Goal: Find specific page/section: Find specific page/section

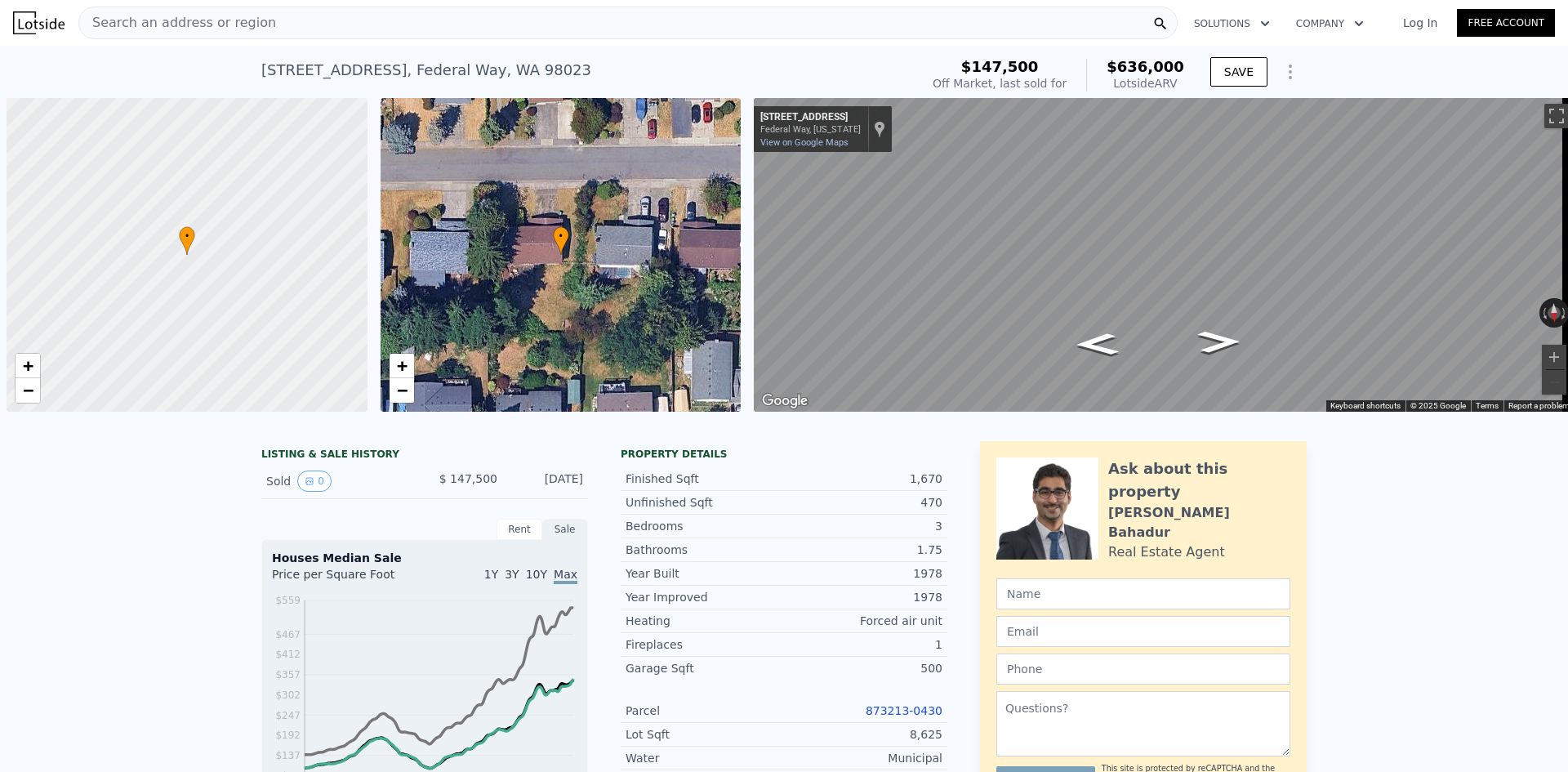
click at [709, 26] on div "Search an address or region" at bounding box center [628, 22] width 1099 height 33
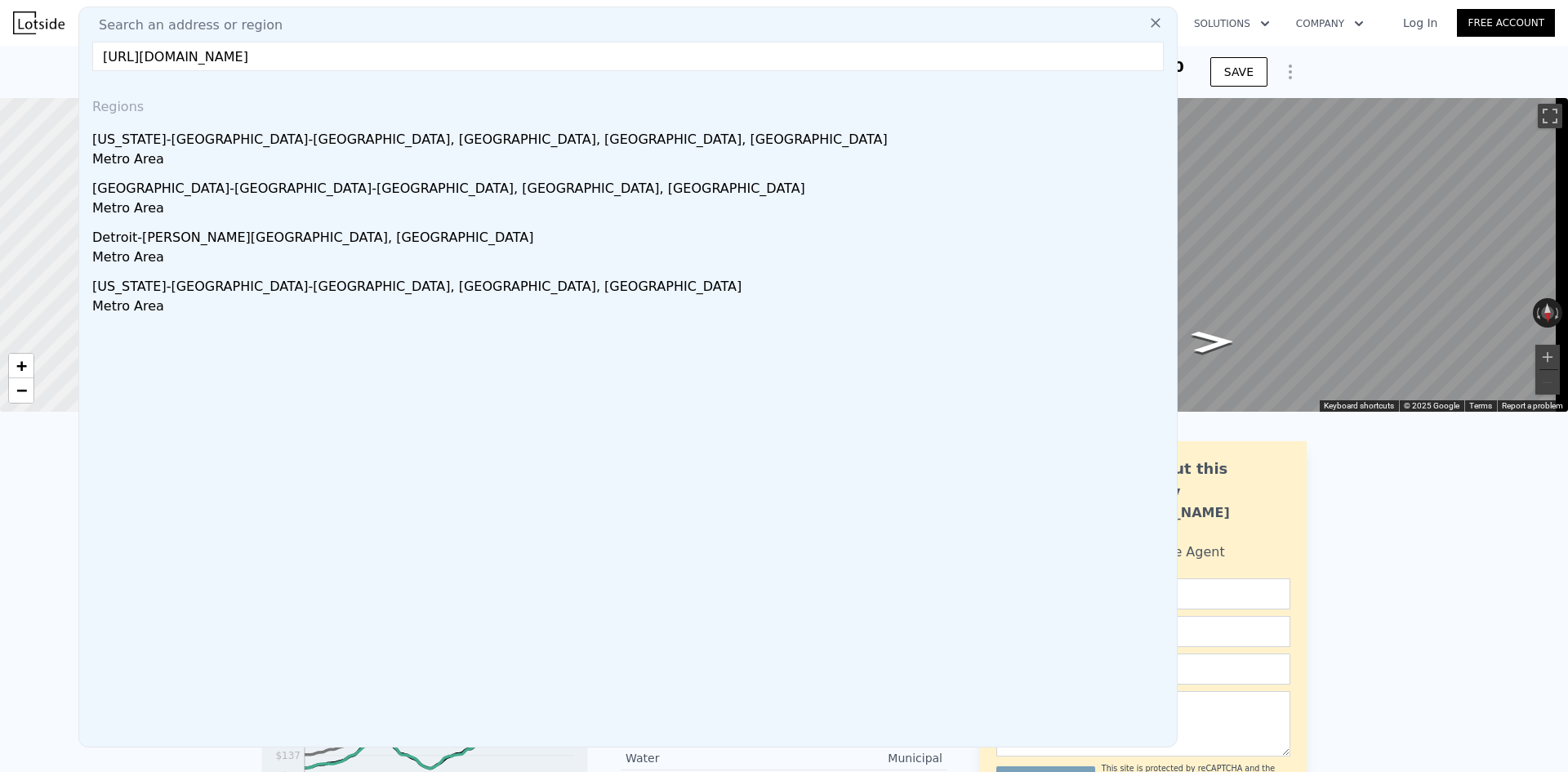
click at [558, 53] on input "[URL][DOMAIN_NAME]" at bounding box center [628, 56] width 1072 height 29
click at [576, 57] on input "[URL][DOMAIN_NAME]" at bounding box center [628, 56] width 1072 height 29
click at [578, 57] on input "[URL][DOMAIN_NAME]" at bounding box center [628, 56] width 1072 height 29
click at [550, 57] on input "[URL][DOMAIN_NAME]" at bounding box center [628, 56] width 1072 height 29
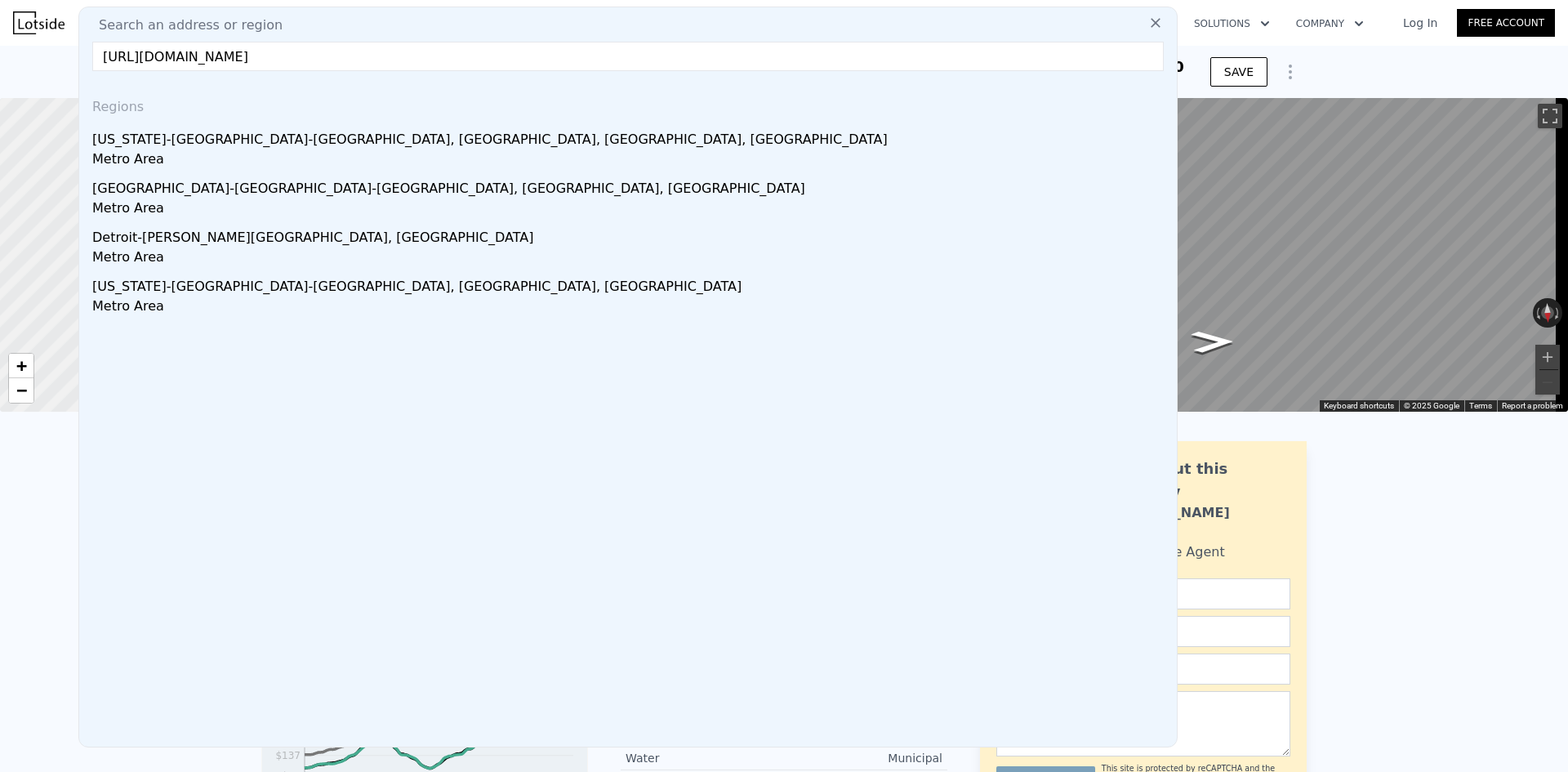
click at [550, 57] on input "[URL][DOMAIN_NAME]" at bounding box center [628, 56] width 1072 height 29
paste input "[STREET_ADDRESS][PERSON_NAME]"
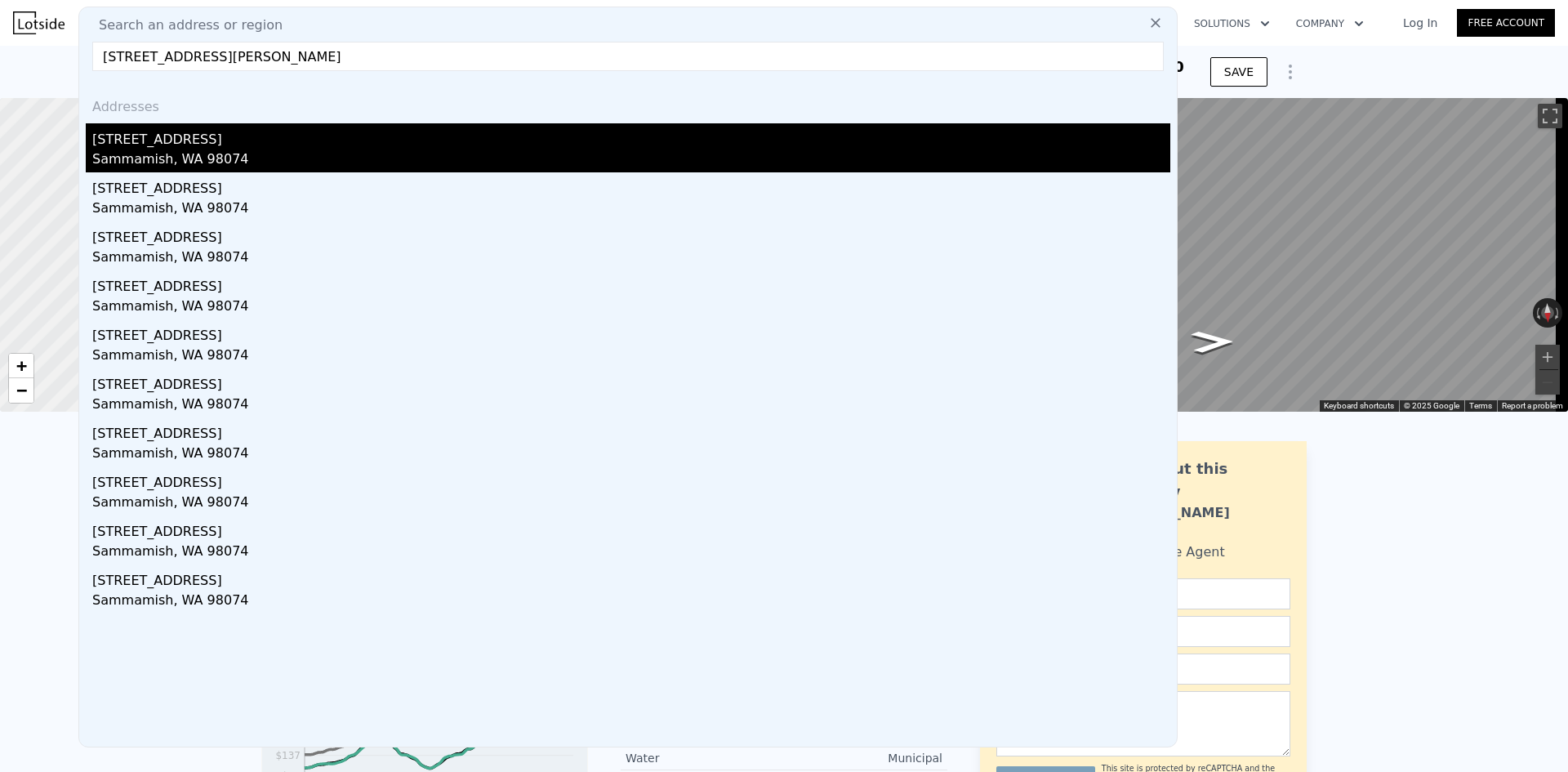
type input "[STREET_ADDRESS][PERSON_NAME]"
click at [298, 149] on div "[STREET_ADDRESS]" at bounding box center [632, 137] width 1078 height 26
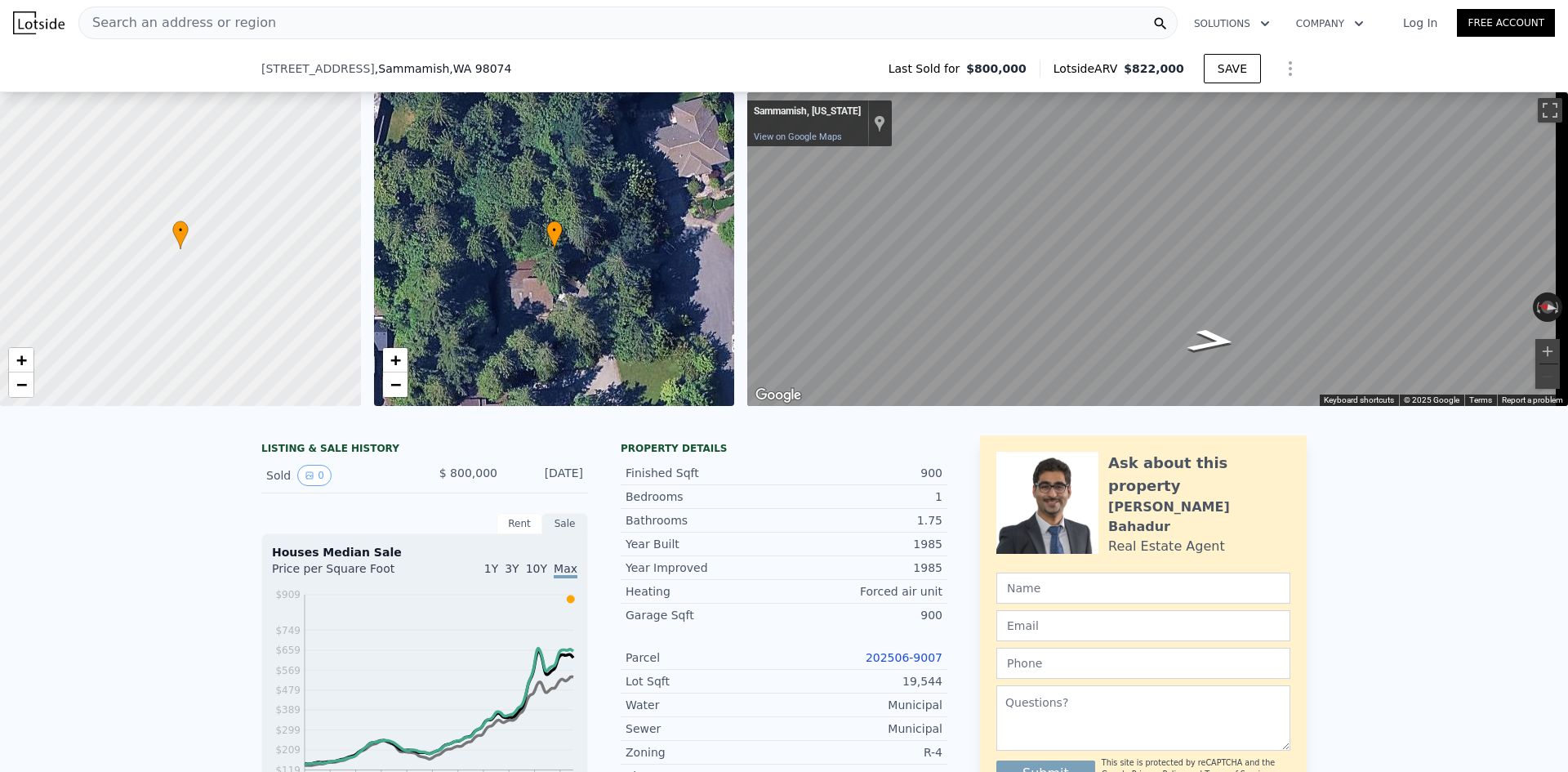
scroll to position [403, 0]
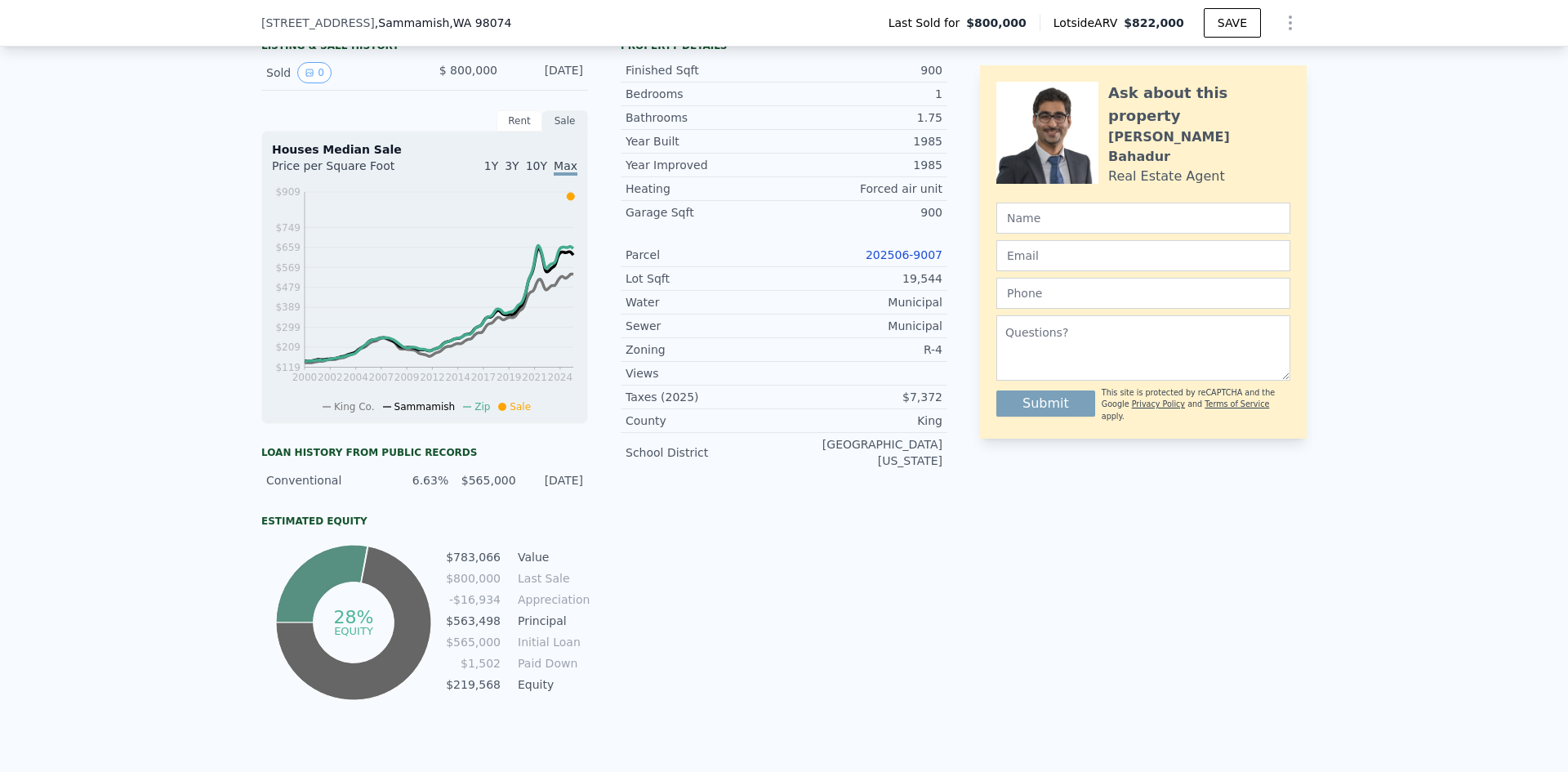
click at [915, 262] on link "202506-9007" at bounding box center [904, 255] width 77 height 13
click at [753, 262] on div "Parcel" at bounding box center [705, 255] width 159 height 17
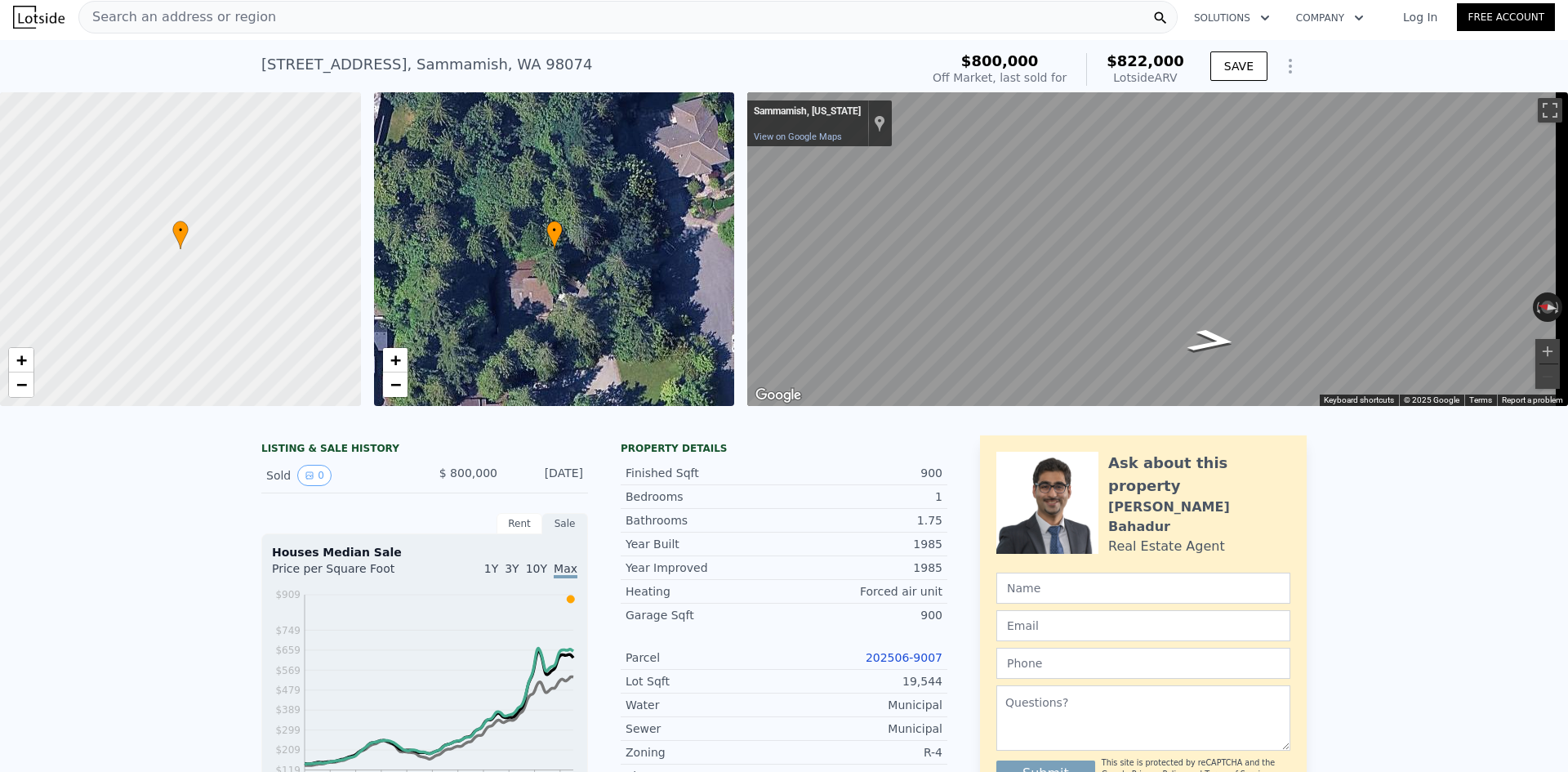
scroll to position [0, 0]
